Goal: Find specific page/section: Find specific page/section

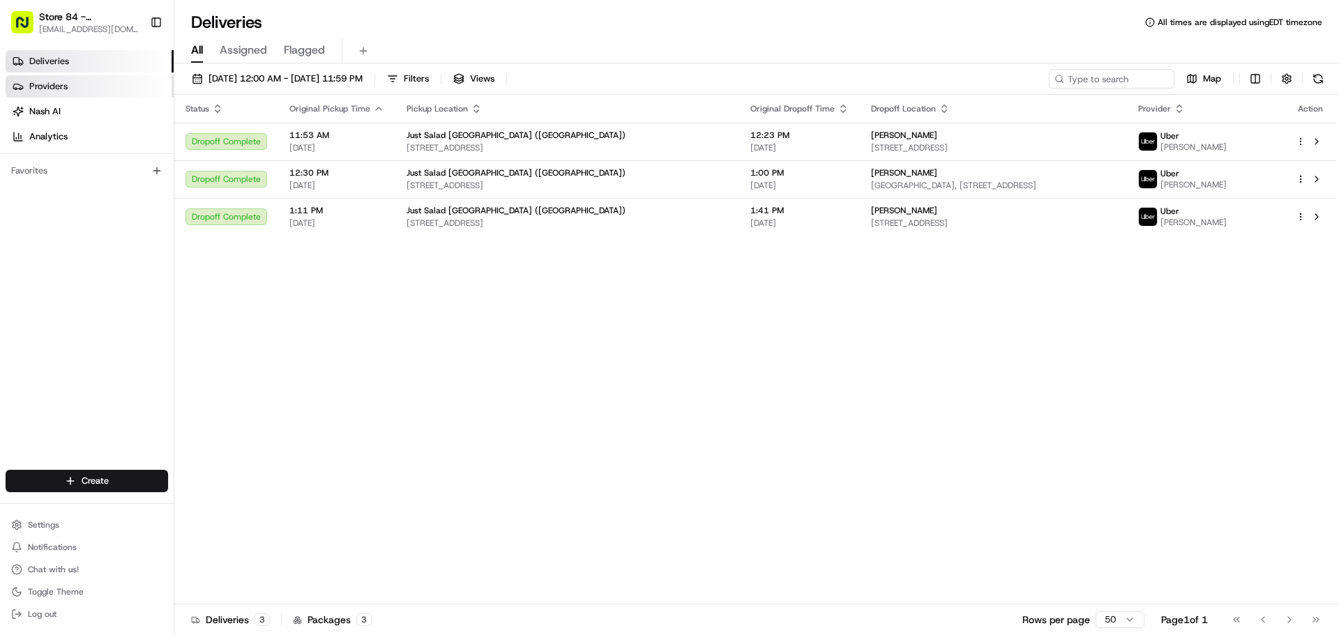
click at [108, 87] on link "Providers" at bounding box center [90, 86] width 168 height 22
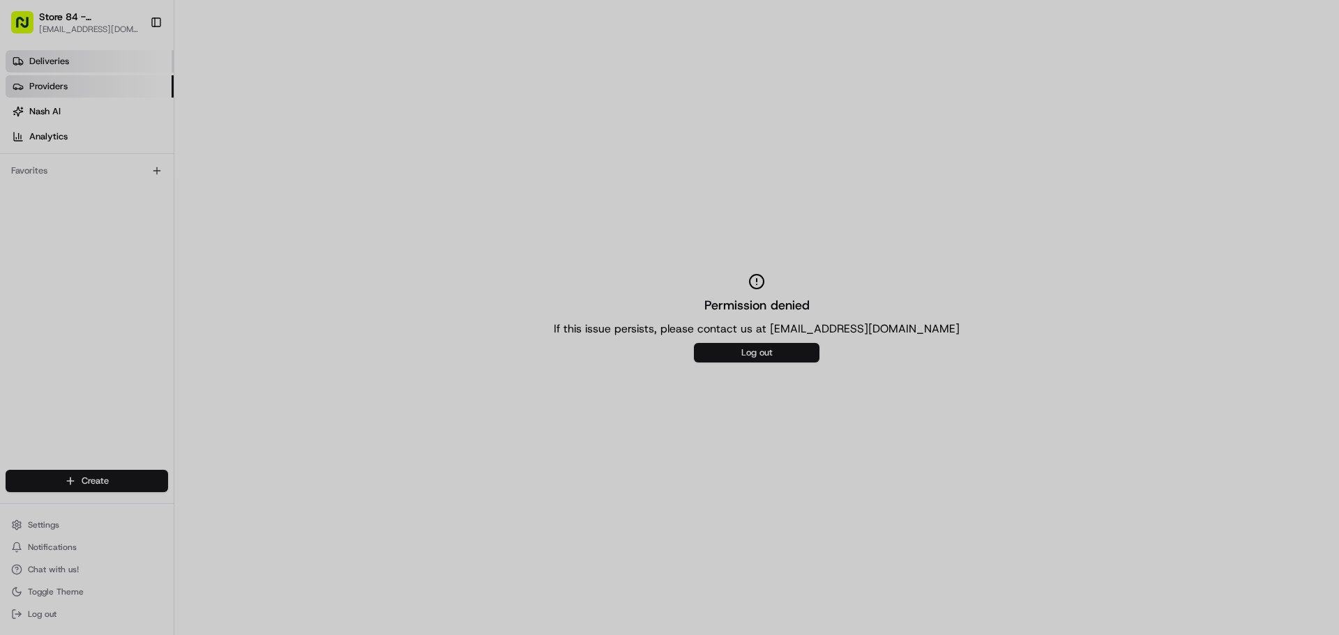
click at [115, 59] on div at bounding box center [669, 317] width 1339 height 635
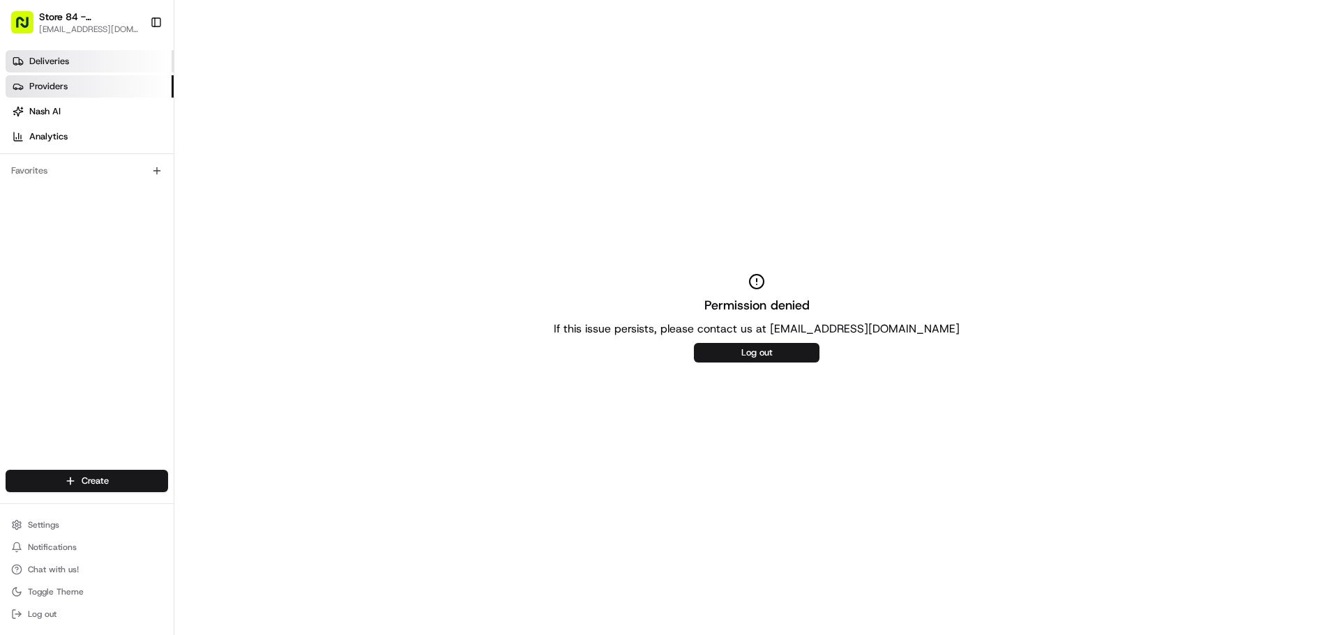
click at [108, 60] on link "Deliveries" at bounding box center [90, 61] width 168 height 22
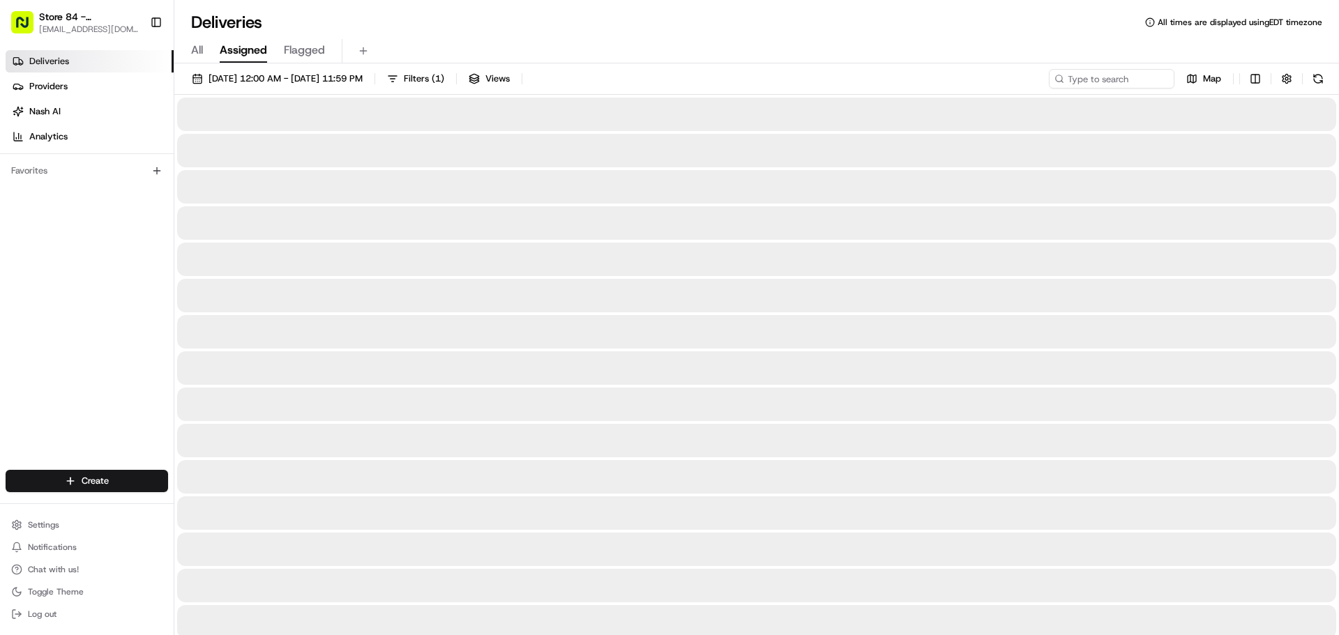
click at [261, 53] on span "Assigned" at bounding box center [243, 50] width 47 height 17
click at [203, 49] on span "All" at bounding box center [197, 50] width 12 height 17
